Goal: Task Accomplishment & Management: Use online tool/utility

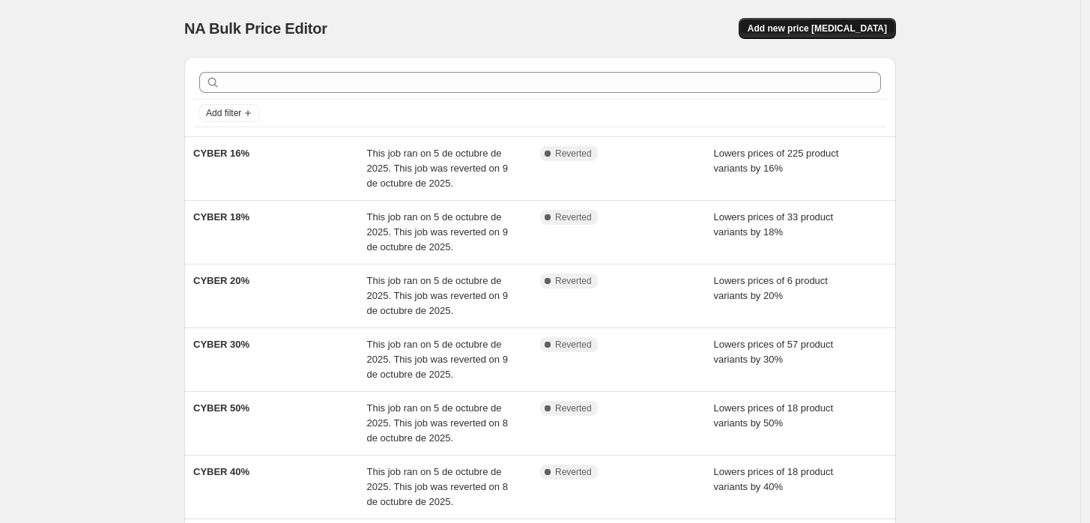
click at [842, 31] on span "Add new price [MEDICAL_DATA]" at bounding box center [816, 28] width 139 height 12
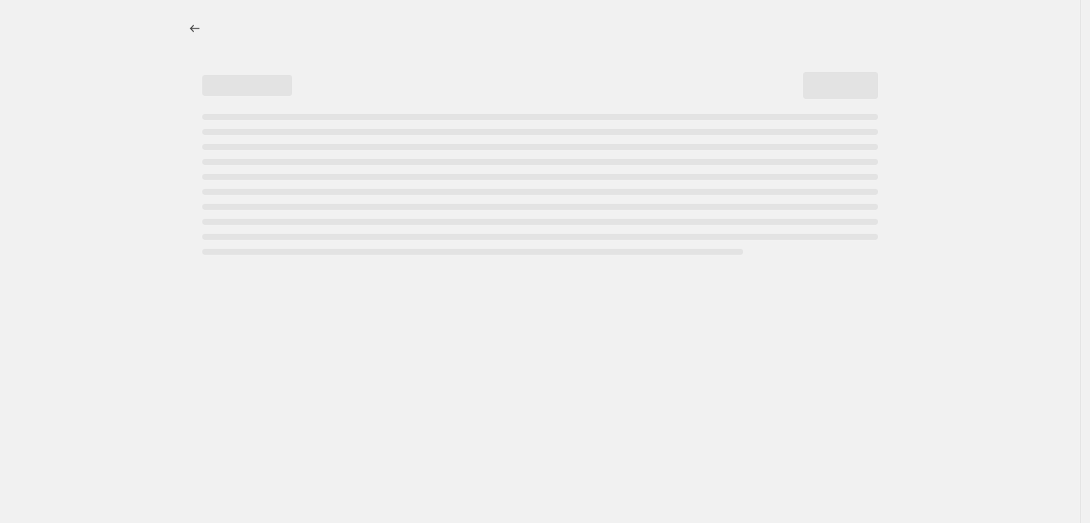
select select "percentage"
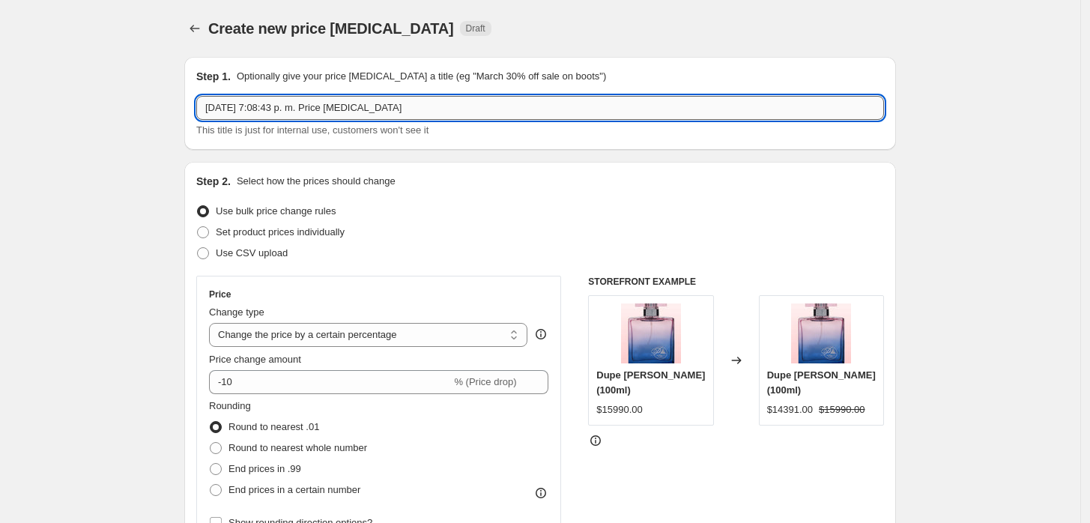
click at [324, 119] on input "[DATE] 7:08:43 p. m. Price [MEDICAL_DATA]" at bounding box center [540, 108] width 688 height 24
drag, startPoint x: 389, startPoint y: 109, endPoint x: 124, endPoint y: 110, distance: 264.4
type input "15% OFF Limensité"
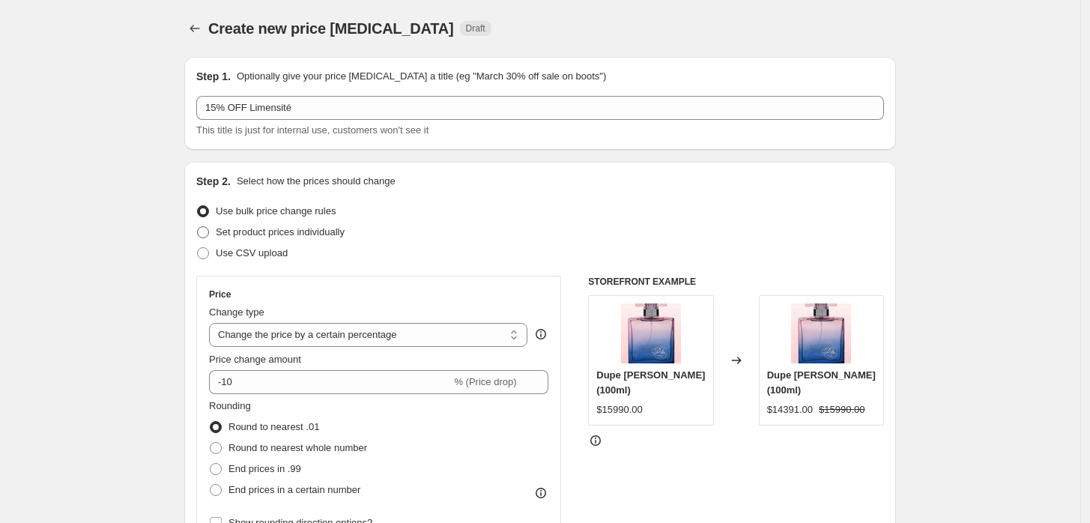
click at [209, 232] on span at bounding box center [203, 232] width 12 height 12
click at [198, 227] on input "Set product prices individually" at bounding box center [197, 226] width 1 height 1
radio input "true"
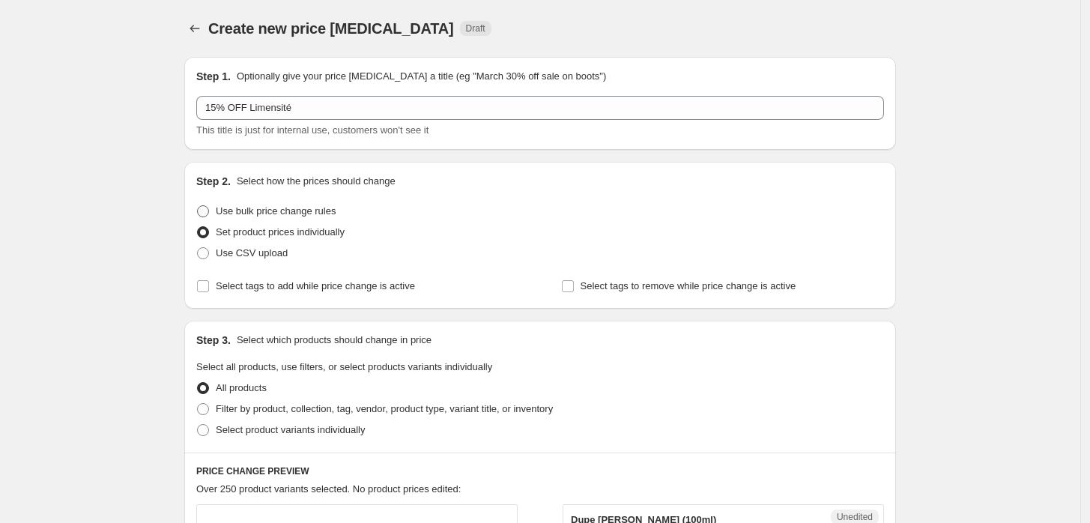
click at [224, 212] on span "Use bulk price change rules" at bounding box center [276, 210] width 120 height 11
click at [198, 206] on input "Use bulk price change rules" at bounding box center [197, 205] width 1 height 1
radio input "true"
select select "percentage"
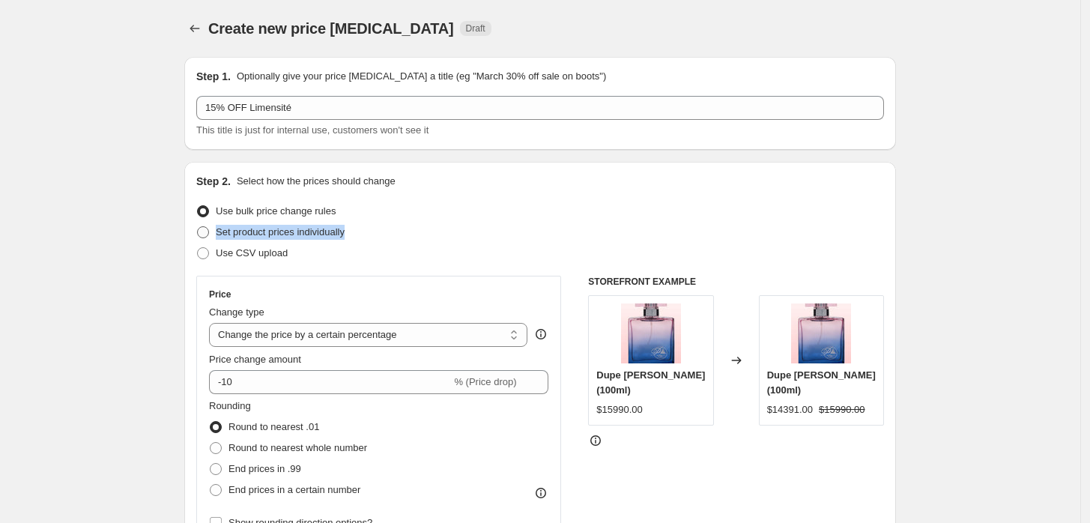
drag, startPoint x: 354, startPoint y: 229, endPoint x: 220, endPoint y: 230, distance: 133.3
click at [220, 230] on div "Set product prices individually" at bounding box center [540, 232] width 688 height 21
copy span "Set product prices individually"
click at [209, 230] on span at bounding box center [203, 232] width 12 height 12
click at [198, 227] on input "Set product prices individually" at bounding box center [197, 226] width 1 height 1
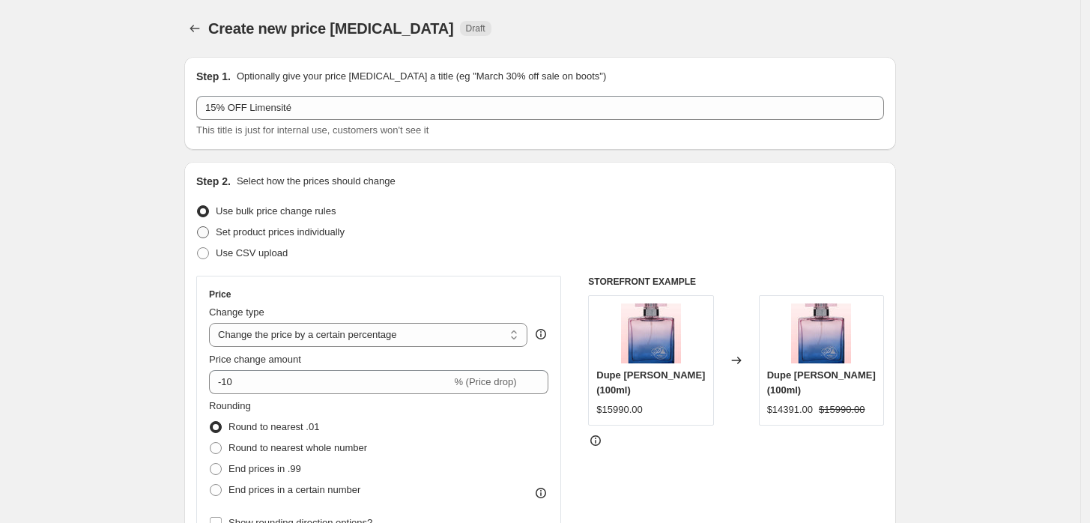
radio input "true"
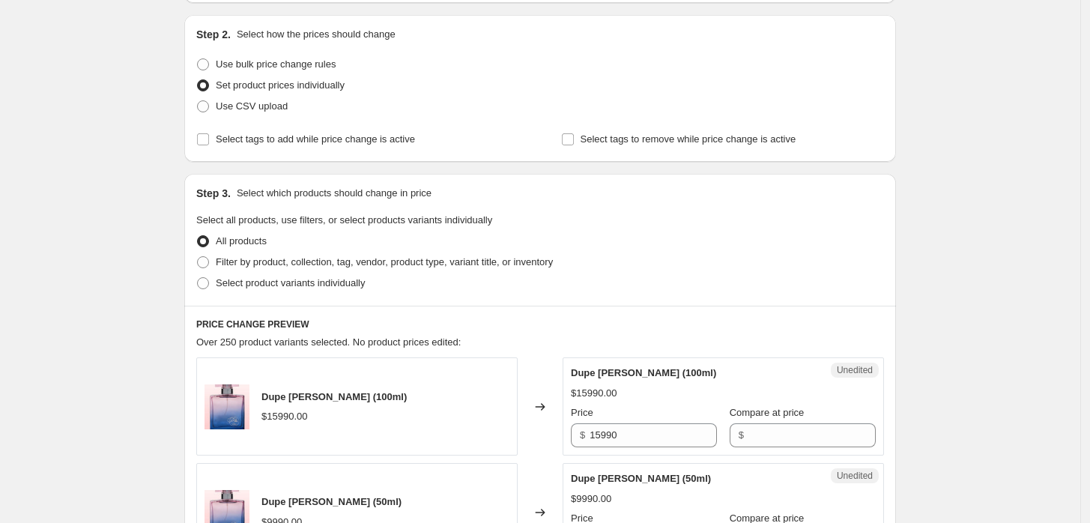
scroll to position [166, 0]
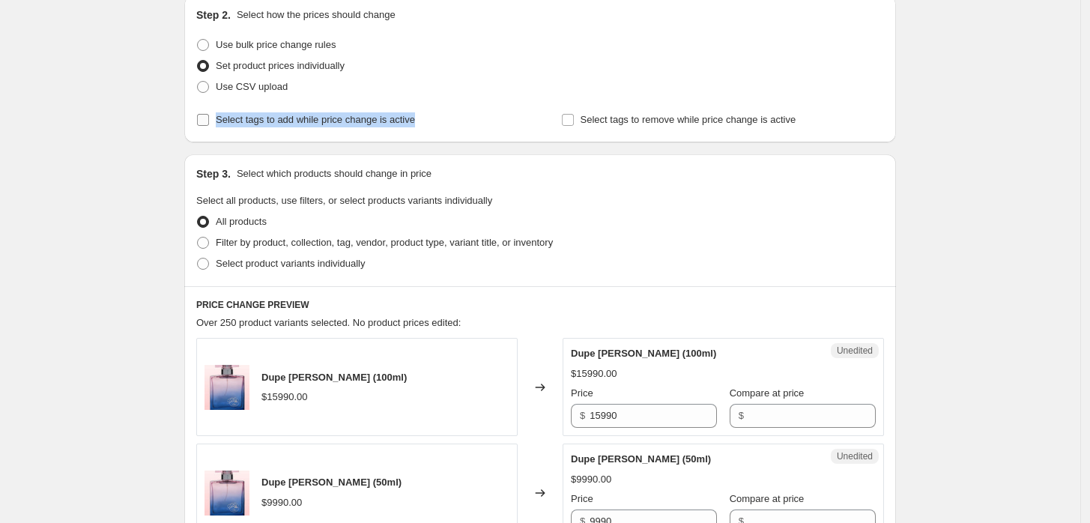
drag, startPoint x: 417, startPoint y: 121, endPoint x: 219, endPoint y: 129, distance: 198.7
click at [219, 129] on div "Select tags to add while price change is active" at bounding box center [357, 119] width 323 height 21
copy span "Select tags to add while price change is active"
click at [209, 265] on span at bounding box center [203, 264] width 12 height 12
click at [198, 258] on input "Select product variants individually" at bounding box center [197, 258] width 1 height 1
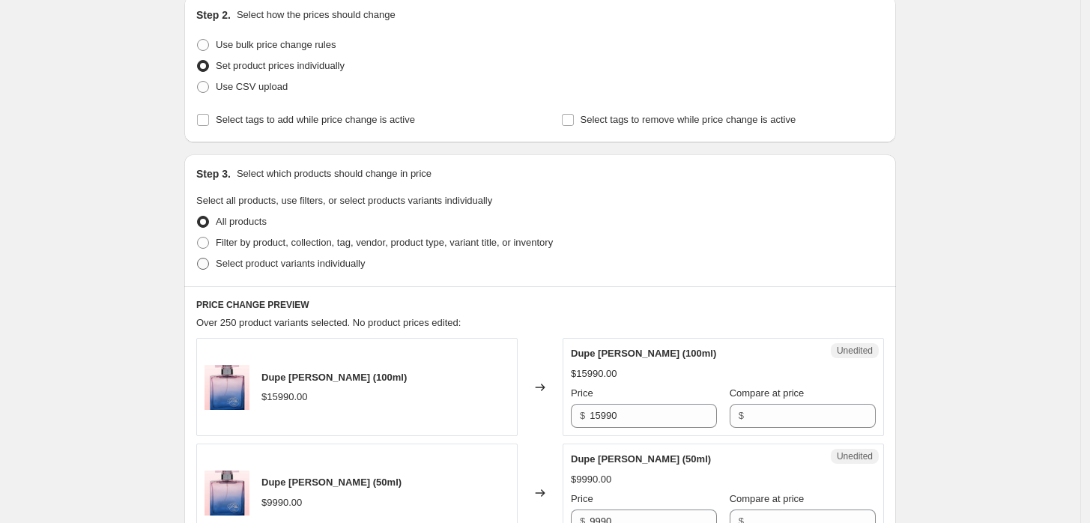
radio input "true"
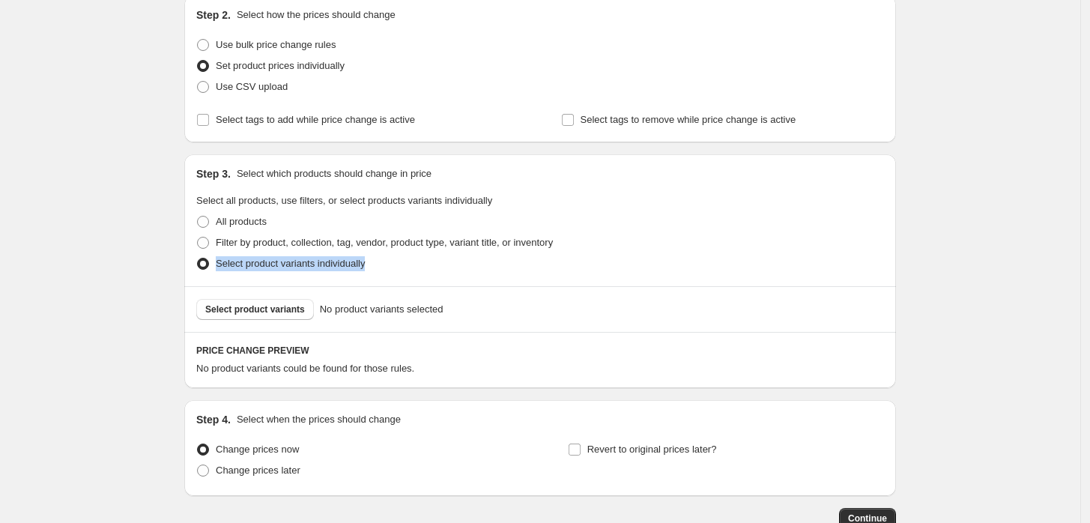
drag, startPoint x: 368, startPoint y: 264, endPoint x: 210, endPoint y: 269, distance: 158.9
click at [210, 269] on label "Select product variants individually" at bounding box center [280, 263] width 169 height 21
copy label "Select product variants individually"
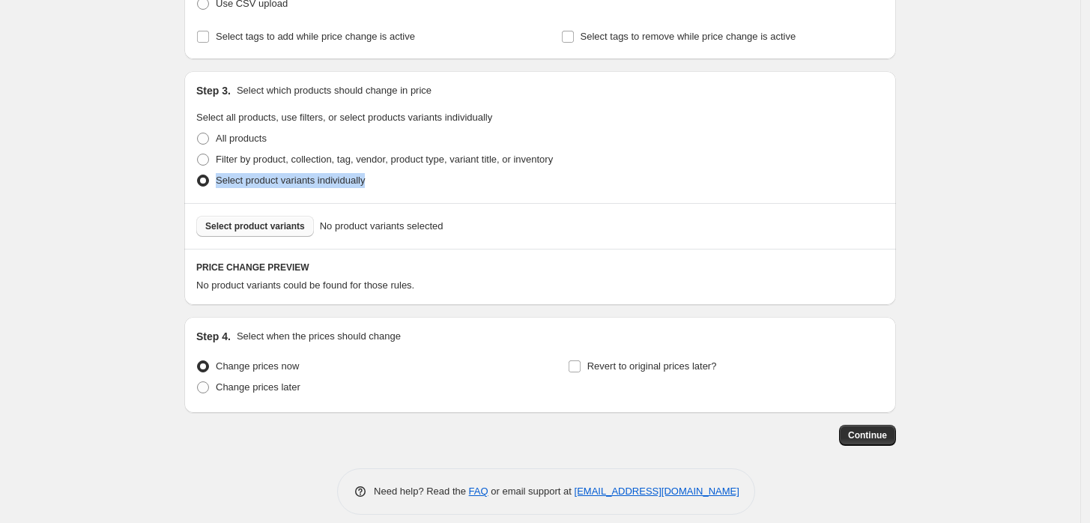
click at [254, 225] on span "Select product variants" at bounding box center [255, 226] width 100 height 12
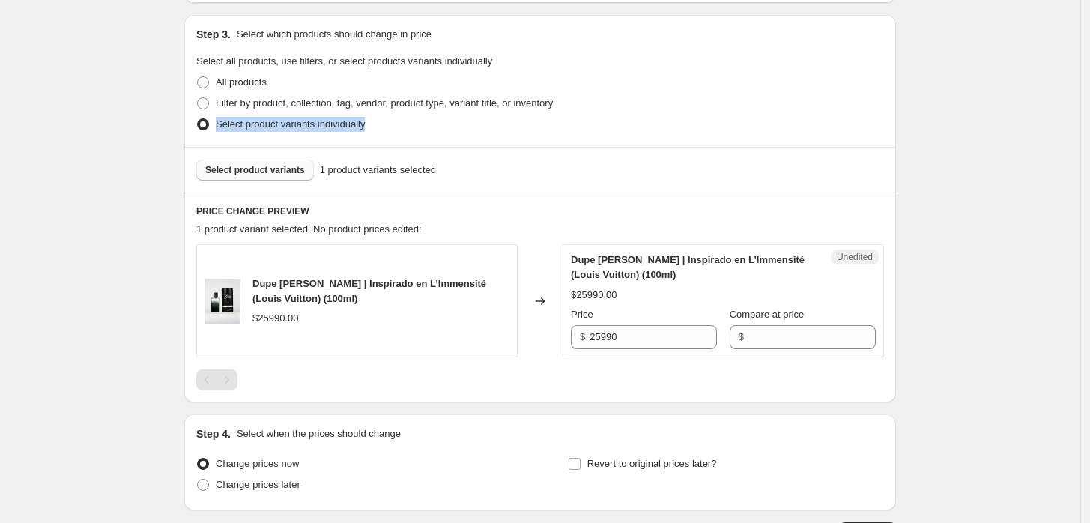
scroll to position [333, 0]
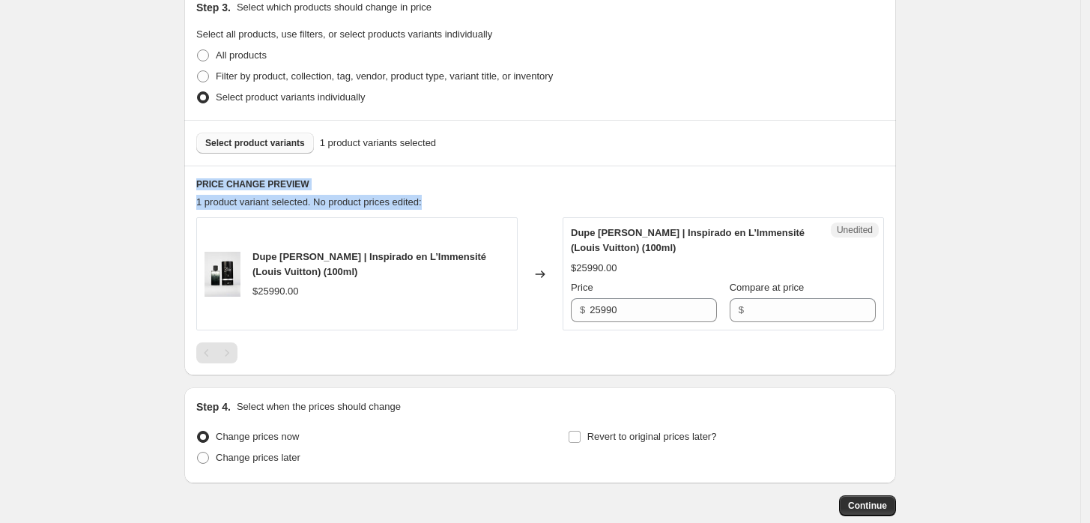
drag, startPoint x: 431, startPoint y: 204, endPoint x: 194, endPoint y: 172, distance: 239.5
click at [194, 172] on div "PRICE CHANGE PREVIEW 1 product variant selected. No product prices edited: Dupe…" at bounding box center [540, 271] width 712 height 210
copy div "PRICE CHANGE PREVIEW 1 product variant selected. No product prices edited:"
click at [1011, 220] on div "Create new price [MEDICAL_DATA]. This page is ready Create new price [MEDICAL_D…" at bounding box center [540, 137] width 1080 height 940
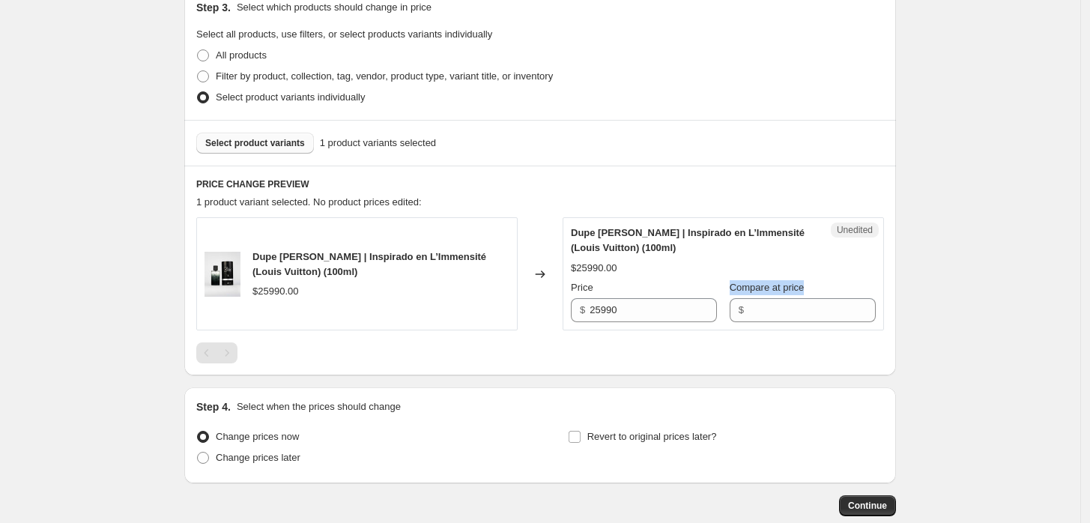
drag, startPoint x: 810, startPoint y: 285, endPoint x: 736, endPoint y: 285, distance: 74.2
click at [736, 285] on div "Compare at price" at bounding box center [803, 287] width 146 height 15
copy span "Compare at price"
click at [759, 312] on input "Compare at price" at bounding box center [811, 310] width 127 height 24
click at [789, 296] on div "Compare at price $" at bounding box center [803, 301] width 146 height 42
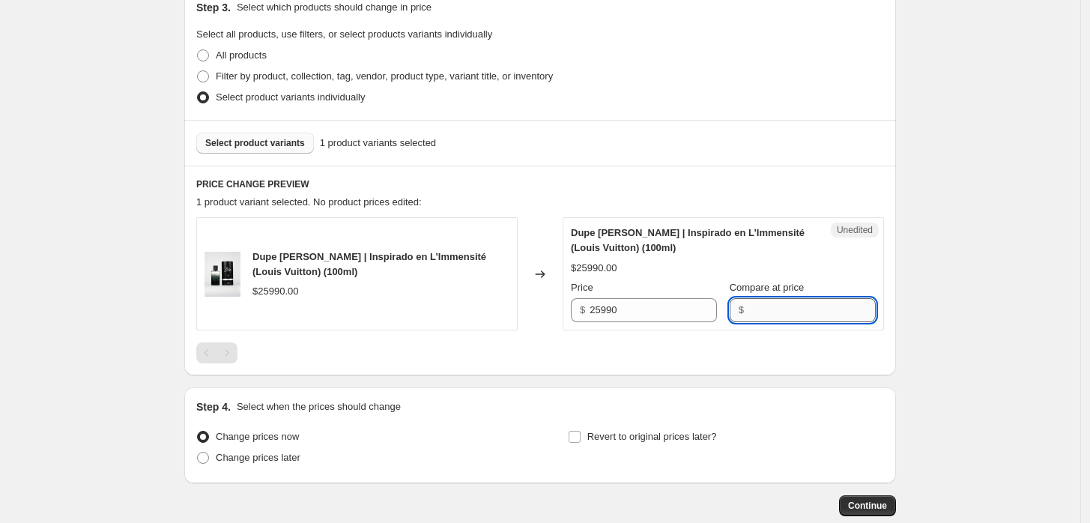
click at [789, 305] on input "Compare at price" at bounding box center [811, 310] width 127 height 24
type input "21990"
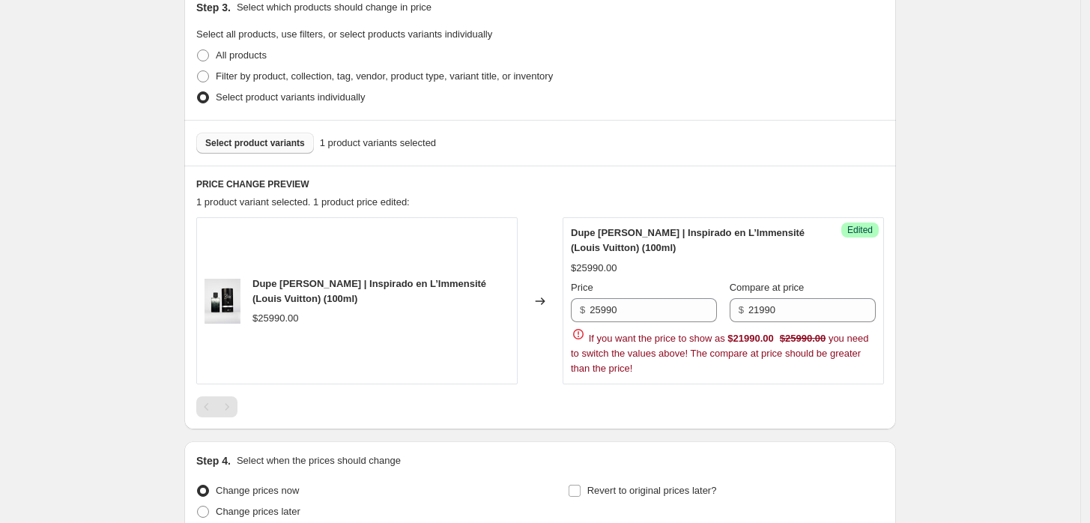
click at [1013, 271] on div "Create new price [MEDICAL_DATA]. This page is ready Create new price [MEDICAL_D…" at bounding box center [540, 164] width 1080 height 994
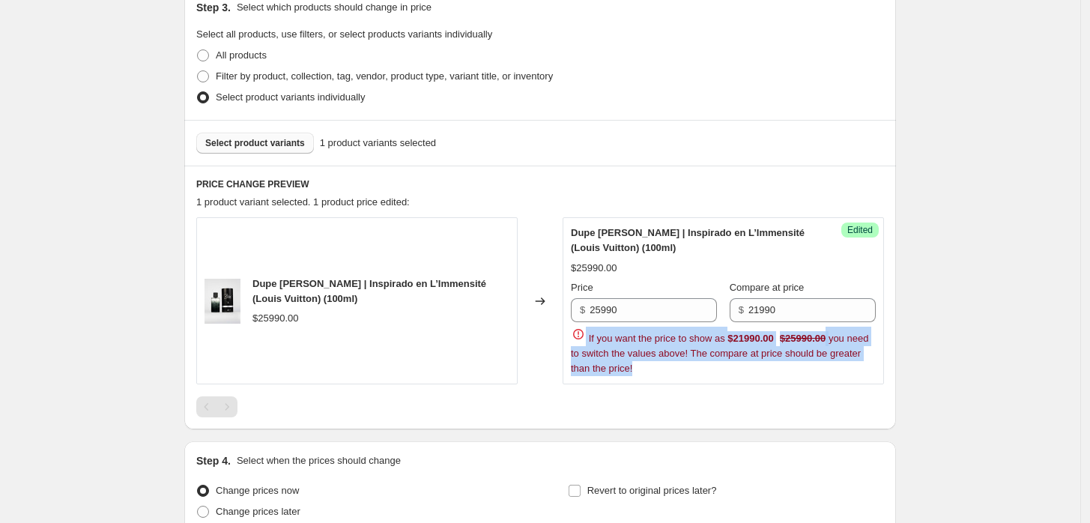
drag, startPoint x: 646, startPoint y: 371, endPoint x: 574, endPoint y: 335, distance: 80.4
click at [574, 335] on div "Success Edited Dupe [PERSON_NAME] | Inspirado en L’Immensité (Louis Vuitton) (1…" at bounding box center [722, 300] width 321 height 167
copy span "If you want the price to show as $21990.00 $25990.00 you need to switch the val…"
click at [943, 382] on div "Create new price [MEDICAL_DATA]. This page is ready Create new price [MEDICAL_D…" at bounding box center [540, 164] width 1080 height 994
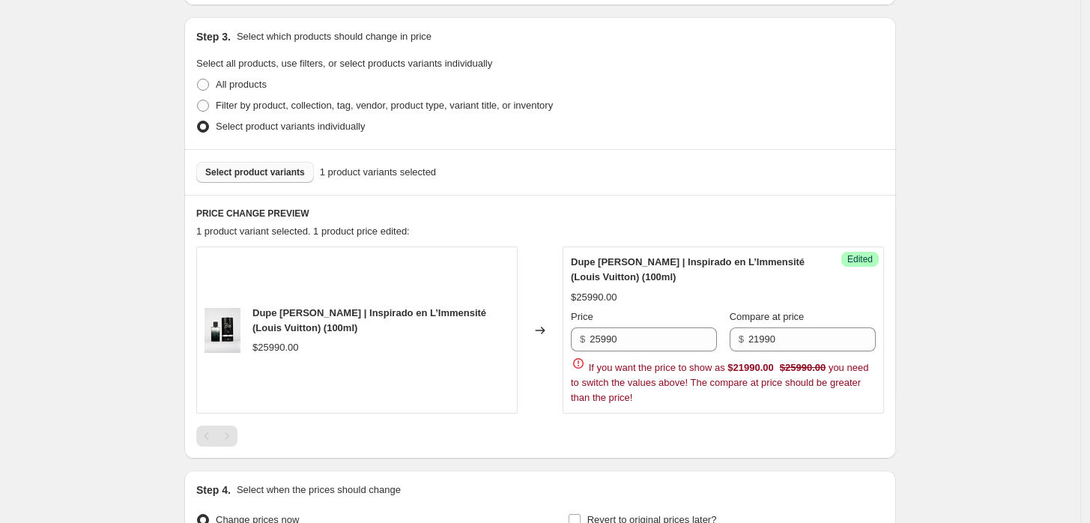
scroll to position [386, 0]
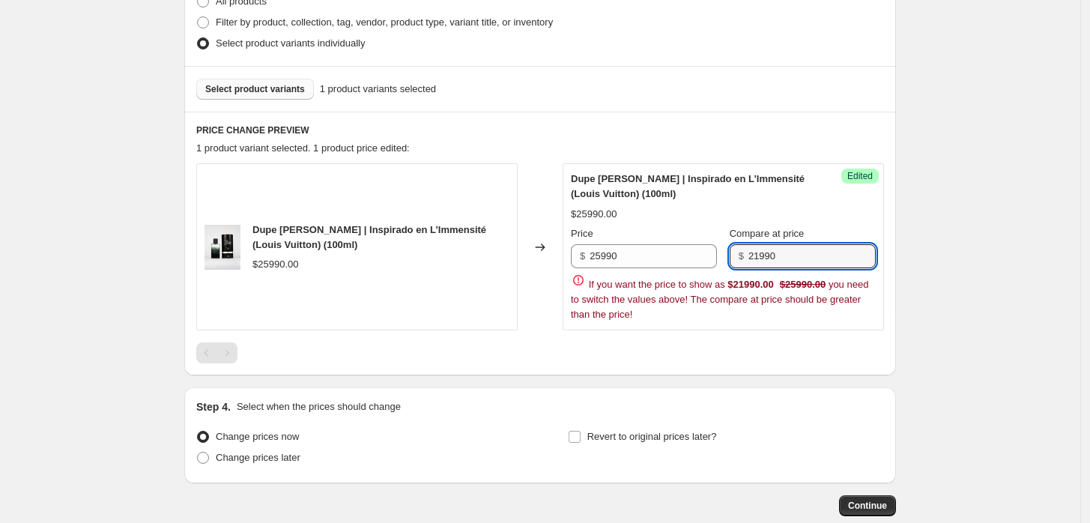
drag, startPoint x: 790, startPoint y: 253, endPoint x: 726, endPoint y: 243, distance: 65.3
click at [726, 243] on div "Price $ 25990 Compare at price $ 21990" at bounding box center [723, 247] width 305 height 42
type input "26990"
click at [1045, 278] on div "Create new price [MEDICAL_DATA]. This page is ready Create new price [MEDICAL_D…" at bounding box center [540, 111] width 1080 height 994
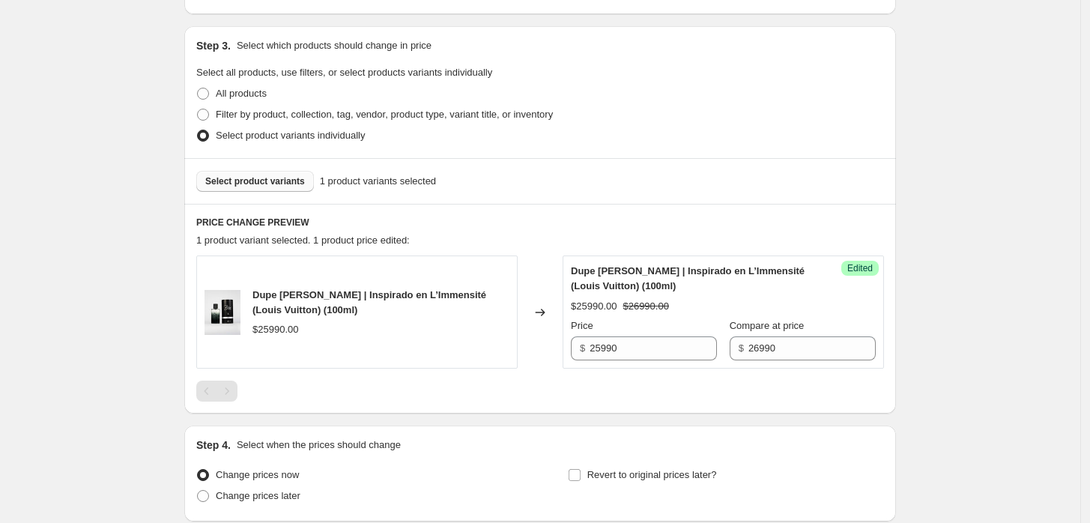
scroll to position [416, 0]
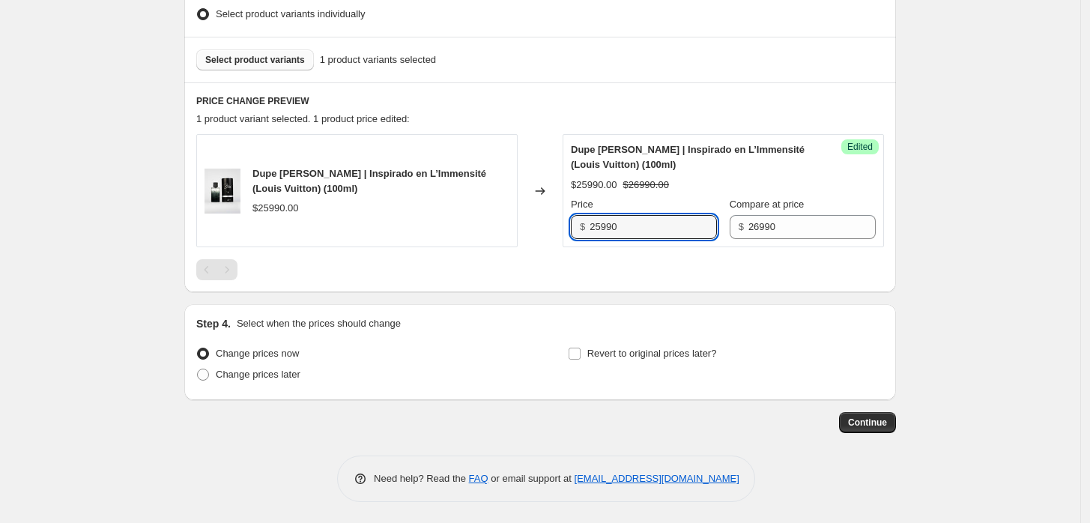
drag, startPoint x: 600, startPoint y: 227, endPoint x: 560, endPoint y: 231, distance: 39.9
click at [565, 229] on div "Dupe [PERSON_NAME] | Inspirado en L’Immensité (Louis Vuitton) (100ml) $25990.00…" at bounding box center [540, 190] width 688 height 113
click at [647, 219] on input "25990" at bounding box center [652, 227] width 127 height 24
type input "2"
type input "21990"
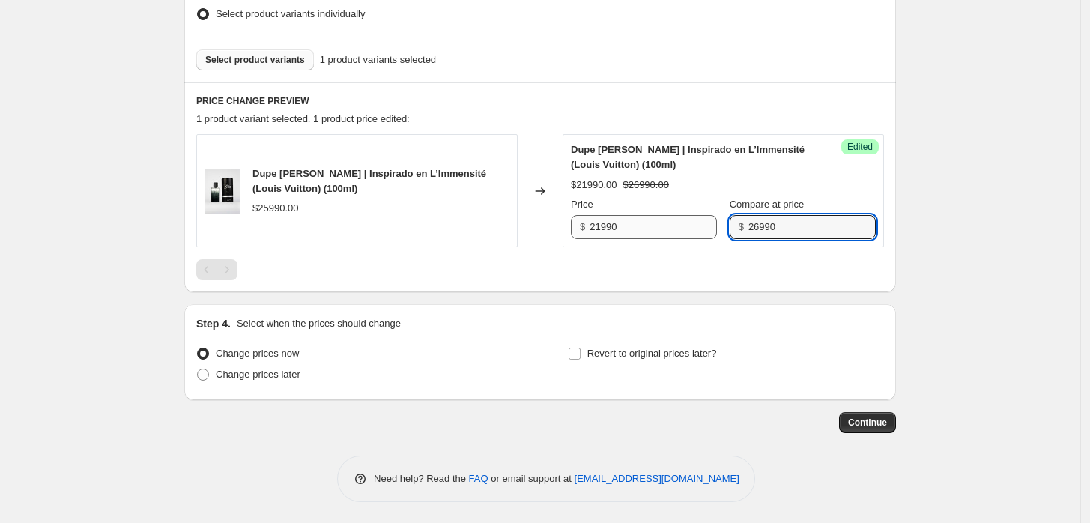
drag, startPoint x: 764, startPoint y: 220, endPoint x: 705, endPoint y: 216, distance: 59.3
click at [706, 216] on div "Price $ 21990 Compare at price $ 26990" at bounding box center [723, 218] width 305 height 42
type input "25990"
click at [954, 247] on div "Create new price [MEDICAL_DATA]. This page is ready Create new price [MEDICAL_D…" at bounding box center [540, 54] width 1080 height 940
click at [580, 356] on input "Revert to original prices later?" at bounding box center [574, 354] width 12 height 12
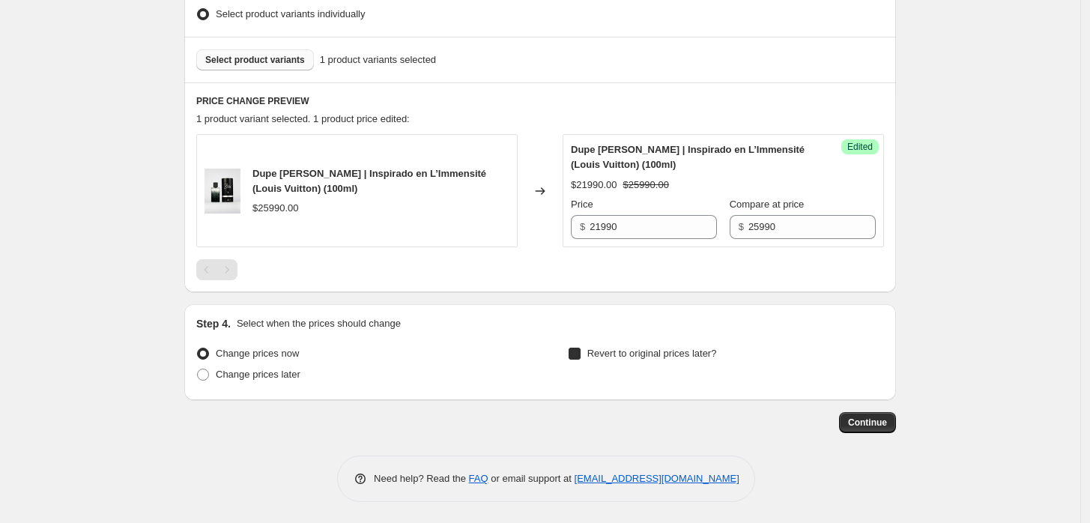
checkbox input "true"
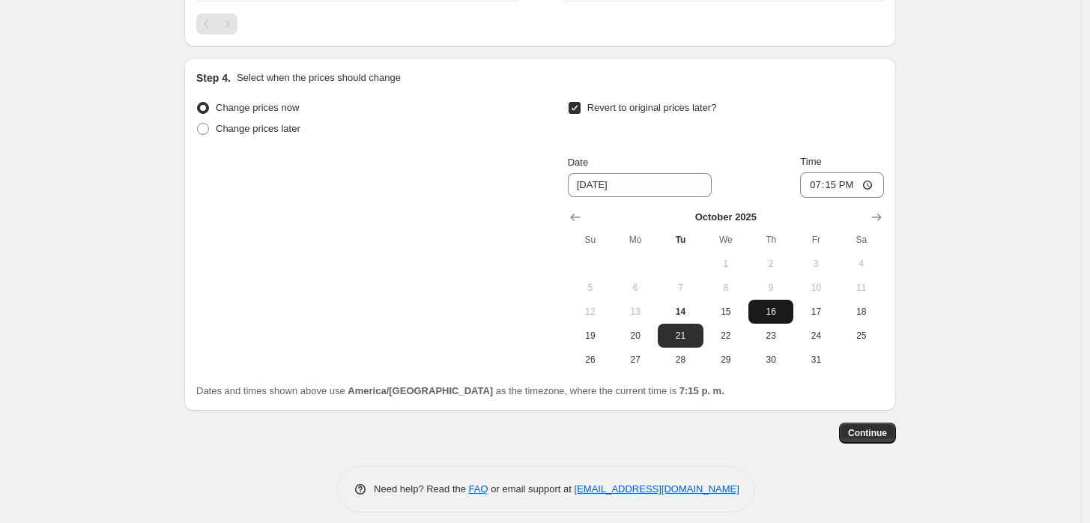
scroll to position [665, 0]
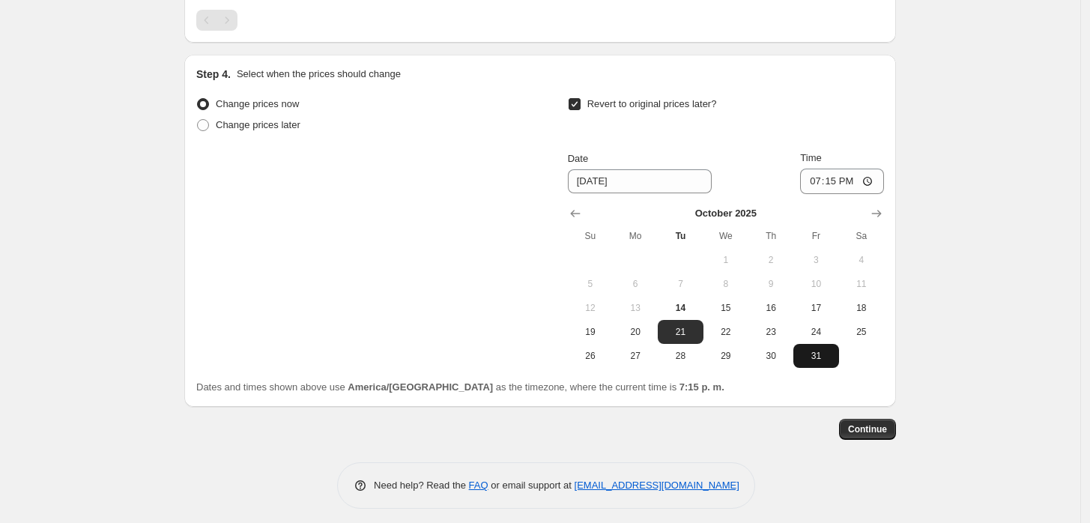
click at [827, 359] on span "31" at bounding box center [815, 356] width 33 height 12
type input "[DATE]"
click at [840, 181] on input "19:15" at bounding box center [842, 181] width 84 height 25
type input "23:03"
type input "23:59"
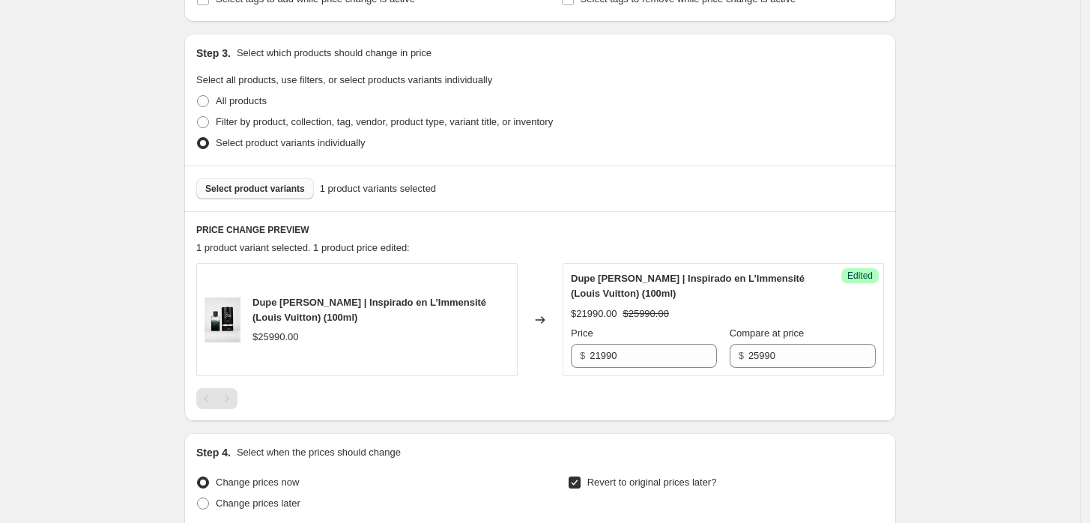
scroll to position [255, 0]
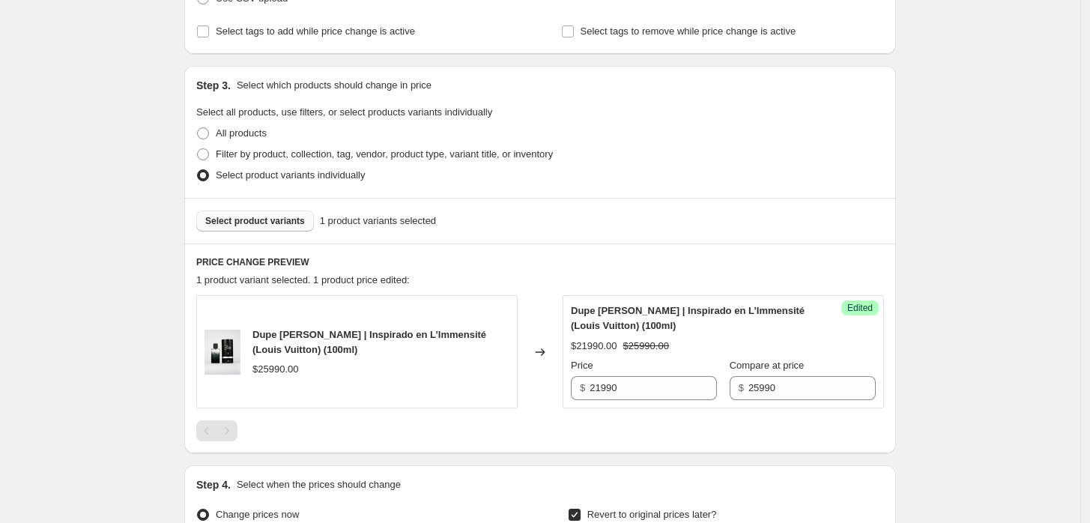
click at [974, 302] on div "Create new price [MEDICAL_DATA]. This page is ready Create new price [MEDICAL_D…" at bounding box center [540, 343] width 1080 height 1196
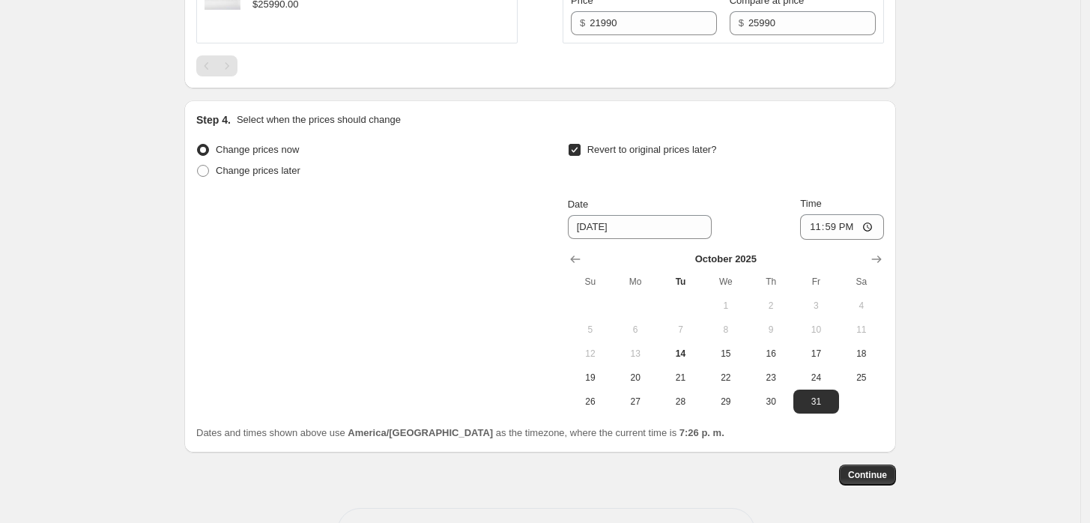
scroll to position [621, 0]
click at [878, 481] on button "Continue" at bounding box center [867, 473] width 57 height 21
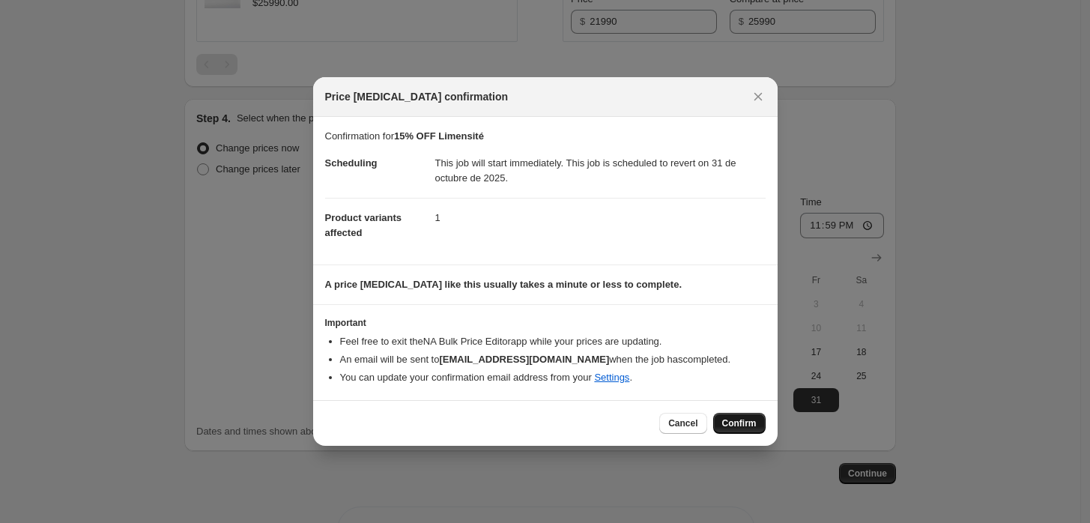
click at [733, 413] on button "Confirm" at bounding box center [739, 423] width 52 height 21
